Goal: Transaction & Acquisition: Book appointment/travel/reservation

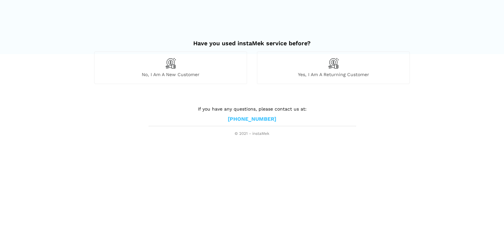
click at [294, 77] on span "Yes, I am a returning customer" at bounding box center [333, 75] width 152 height 6
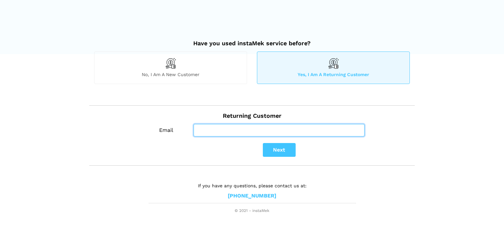
click at [255, 129] on input "Email" at bounding box center [279, 130] width 171 height 12
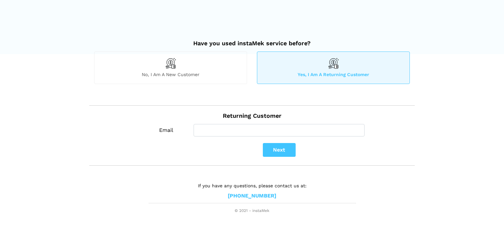
click at [252, 121] on div "Returning Customer" at bounding box center [251, 115] width 325 height 19
click at [225, 116] on h2 "Returning Customer" at bounding box center [252, 113] width 316 height 14
click at [221, 136] on div "Email Next" at bounding box center [278, 142] width 261 height 36
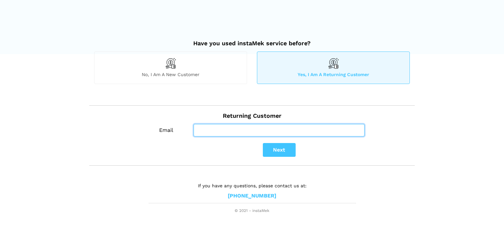
click at [225, 129] on input "Email" at bounding box center [279, 130] width 171 height 12
type input "[PERSON_NAME][EMAIL_ADDRESS][PERSON_NAME][DOMAIN_NAME]"
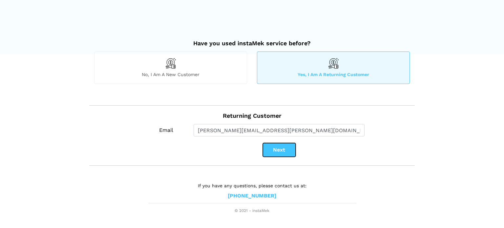
click at [280, 153] on button "Next" at bounding box center [279, 150] width 33 height 14
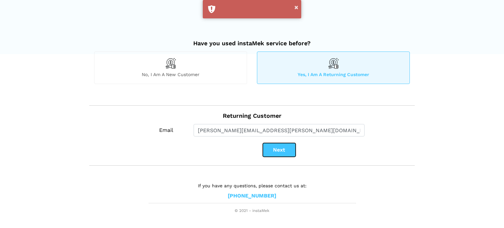
click at [280, 150] on button "Next" at bounding box center [279, 150] width 33 height 14
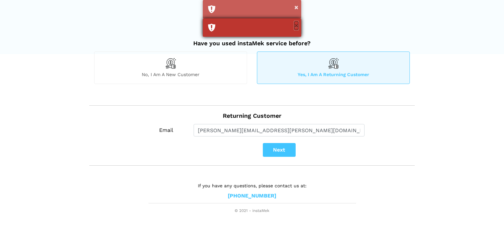
click at [295, 26] on button "×" at bounding box center [296, 25] width 4 height 9
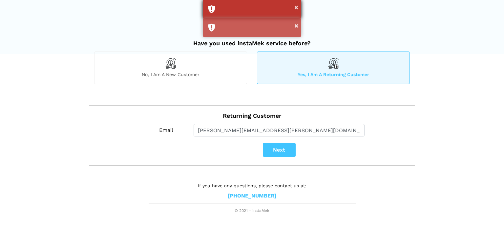
click at [299, 8] on div "×" at bounding box center [252, 9] width 98 height 18
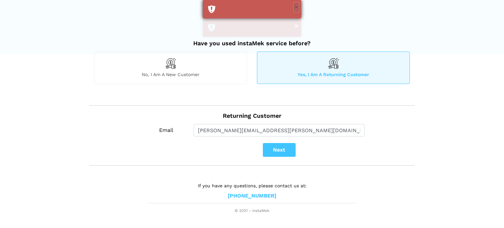
click at [298, 8] on button "×" at bounding box center [296, 7] width 4 height 9
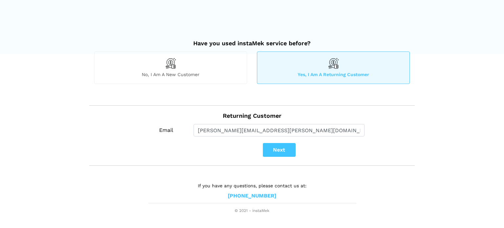
click at [162, 65] on div "No, I am a new customer" at bounding box center [170, 68] width 153 height 32
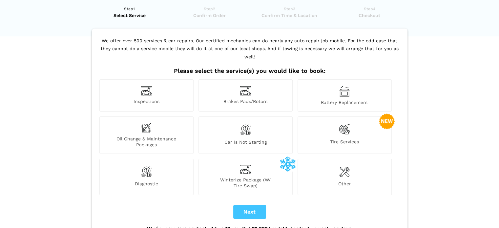
scroll to position [17, 0]
click at [235, 105] on div "Inspections Brakes Pads/Rotors Battery Replacement Oil Change & Maintenance Pac…" at bounding box center [250, 140] width 304 height 121
click at [228, 139] on span "Car is not starting" at bounding box center [245, 143] width 93 height 9
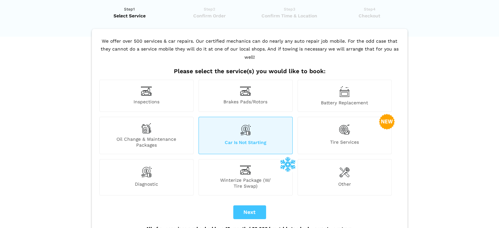
click at [160, 127] on div "Oil Change & Maintenance Packages" at bounding box center [146, 135] width 94 height 37
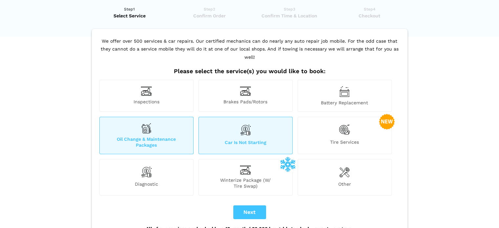
click at [221, 127] on div "Car is not starting" at bounding box center [245, 135] width 94 height 37
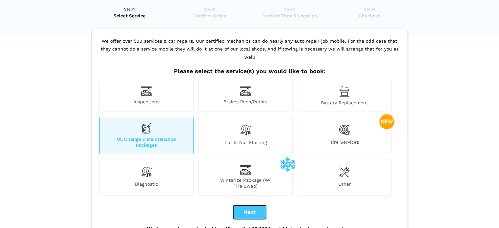
click at [252, 207] on button "Next" at bounding box center [249, 212] width 33 height 14
checkbox input "true"
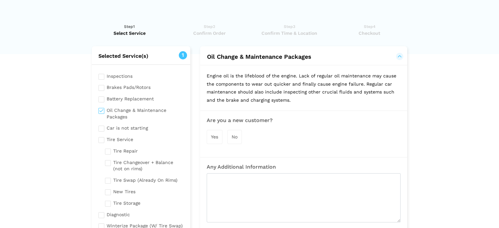
scroll to position [123, 0]
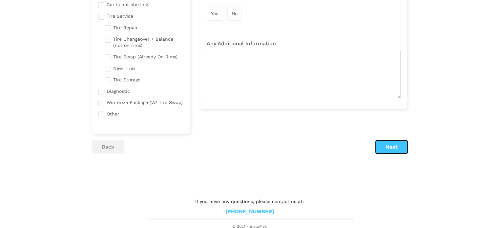
click at [390, 142] on button "Next" at bounding box center [392, 146] width 32 height 13
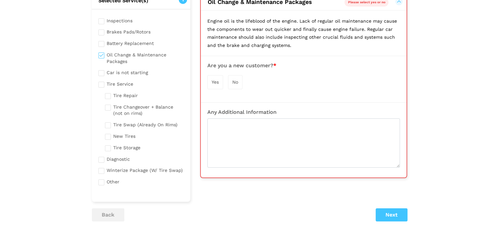
scroll to position [46, 0]
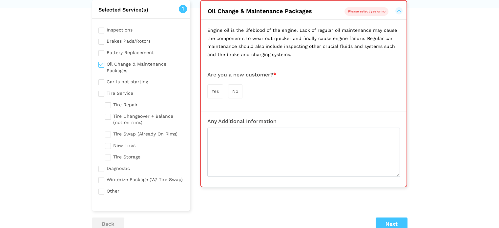
click at [227, 92] on div "Yes No" at bounding box center [303, 91] width 193 height 21
click at [220, 90] on div "Yes" at bounding box center [215, 91] width 16 height 14
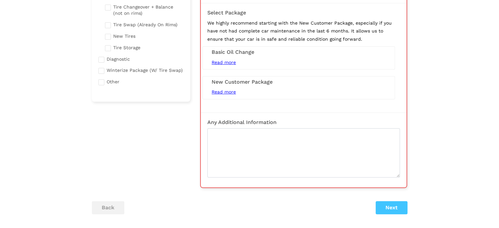
scroll to position [177, 0]
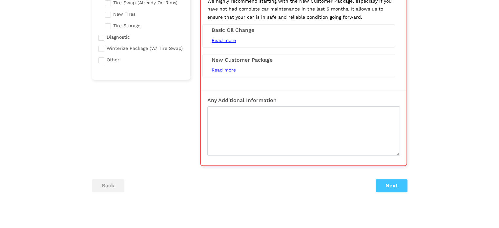
click at [384, 171] on div "Tire Service We are fully equipped to do tires! We offer a complete service dep…" at bounding box center [303, 21] width 217 height 304
click at [386, 176] on div "Selected Service(s) 1 Inspections Brakes Pads/Rotors Tire Service" at bounding box center [249, 39] width 325 height 340
click at [389, 184] on button "Next" at bounding box center [392, 185] width 32 height 13
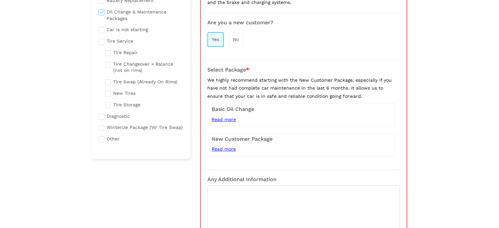
click at [265, 115] on div "Read more 5L Conventional engine oil and filter service (synthetic upgrade avai…" at bounding box center [299, 119] width 184 height 8
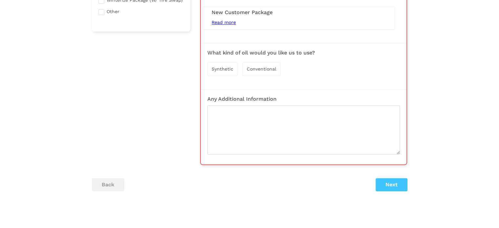
scroll to position [230, 0]
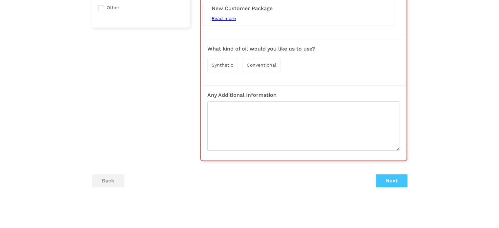
click at [296, 15] on div "Read more 5L Conventional Oil Change (Synthetic Extra) Tire Rotation / Swap Bra…" at bounding box center [299, 18] width 184 height 8
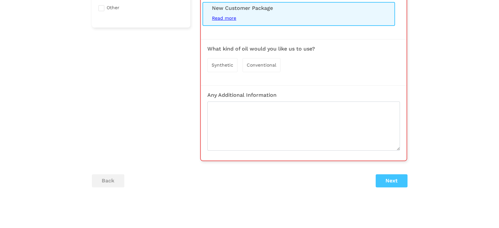
click at [225, 19] on span "Read more" at bounding box center [224, 17] width 24 height 5
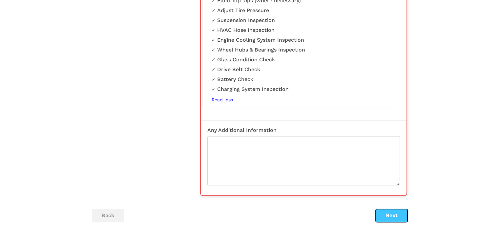
click at [387, 212] on button "Next" at bounding box center [392, 215] width 32 height 13
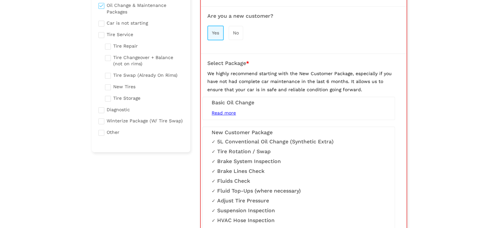
scroll to position [112, 0]
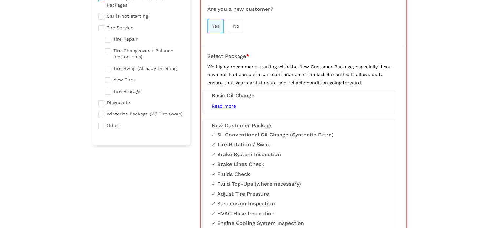
click at [254, 146] on li "Tire Rotation / Swap" at bounding box center [299, 144] width 174 height 7
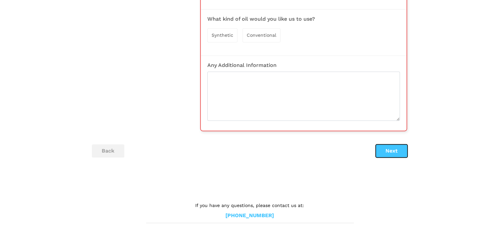
click at [393, 154] on button "Next" at bounding box center [392, 150] width 32 height 13
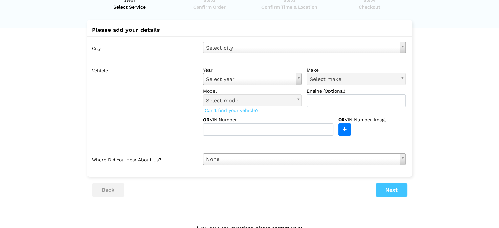
scroll to position [0, 0]
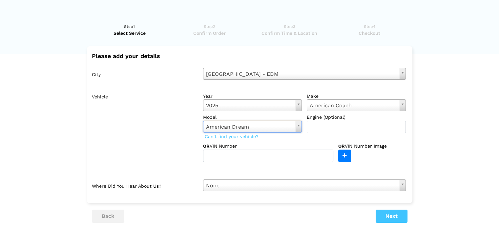
click at [341, 135] on div "year [DATE] Select year [DATE] 2025 2024 2023 2022 2021 2020 2019 2018 2017 201…" at bounding box center [304, 126] width 213 height 72
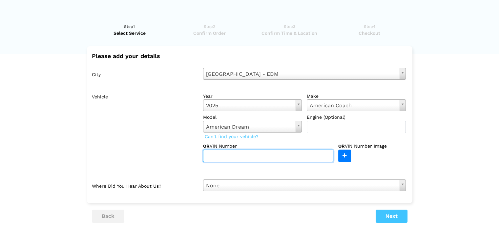
click at [305, 155] on input "text" at bounding box center [268, 156] width 130 height 12
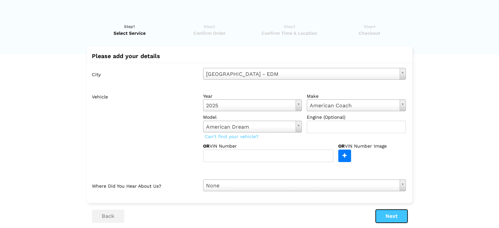
click at [399, 215] on button "Next" at bounding box center [392, 216] width 32 height 13
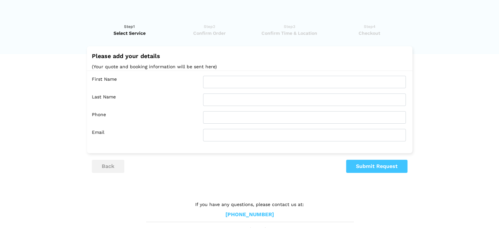
click at [286, 74] on div "First Name Last Name Phone Email Confirm Password" at bounding box center [249, 109] width 325 height 76
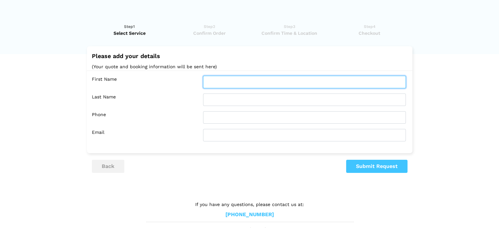
click at [285, 80] on input "text" at bounding box center [304, 82] width 203 height 12
type input "f"
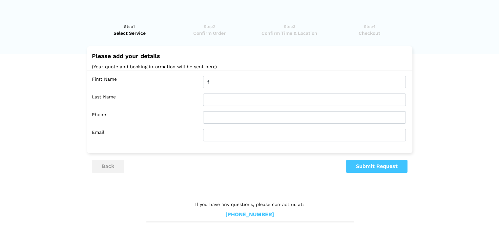
click at [272, 110] on div "First Name f Last Name Phone Email Confirm Password" at bounding box center [249, 109] width 325 height 76
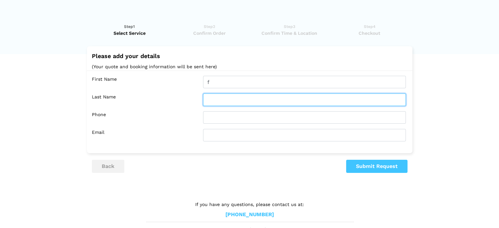
click at [269, 100] on input "text" at bounding box center [304, 99] width 203 height 12
type input "f"
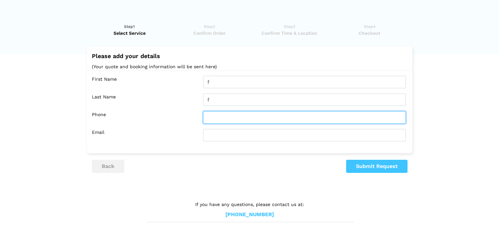
click at [268, 118] on input "text" at bounding box center [304, 117] width 203 height 12
type input "f"
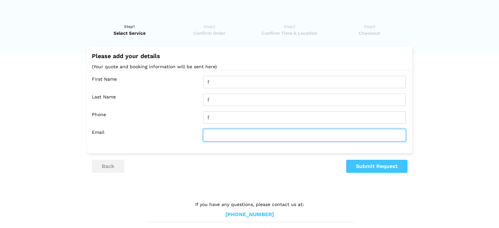
click at [263, 132] on input "text" at bounding box center [304, 135] width 203 height 12
type input "f"
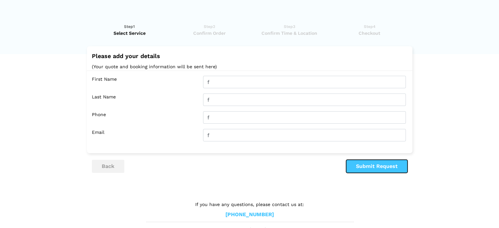
click at [369, 169] on button "Submit Request" at bounding box center [376, 166] width 61 height 13
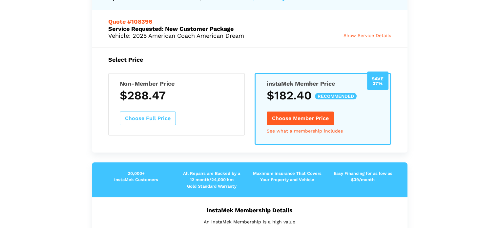
scroll to position [66, 0]
